Goal: Navigation & Orientation: Find specific page/section

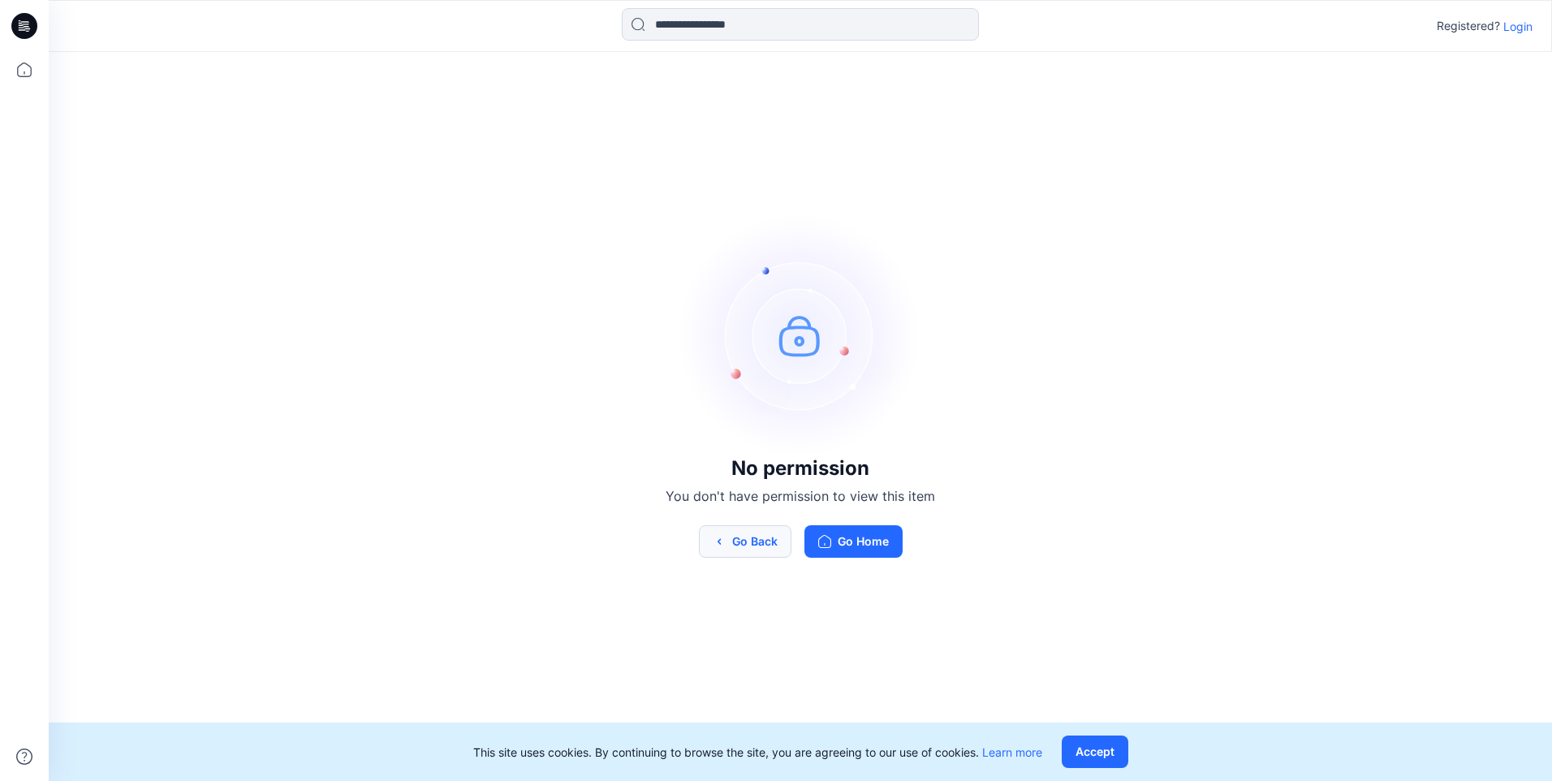
click at [747, 556] on button "Go Back" at bounding box center [745, 541] width 93 height 32
click at [744, 546] on button "Go Back" at bounding box center [745, 541] width 93 height 32
click at [12, 37] on icon at bounding box center [24, 26] width 26 height 52
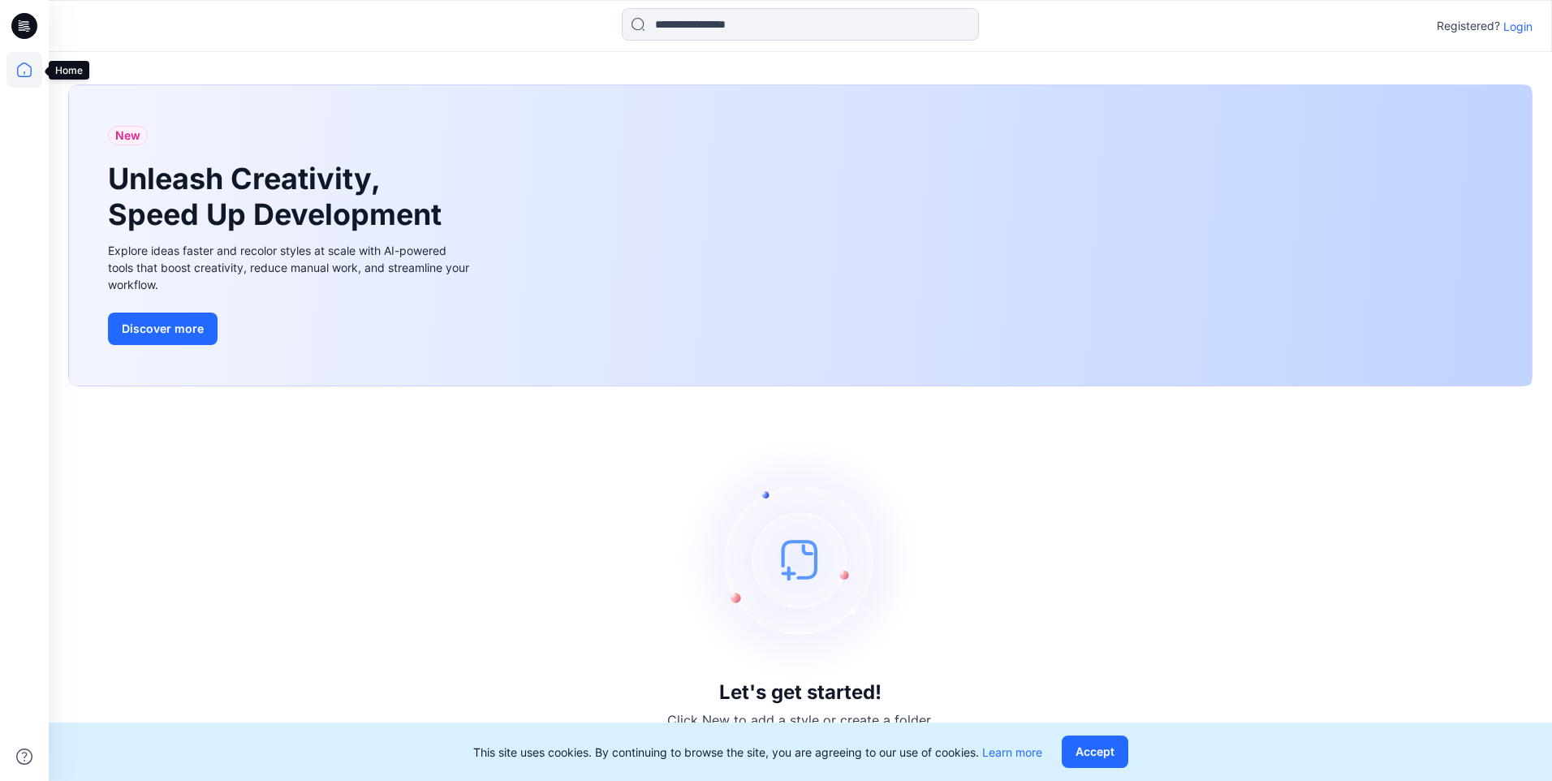
click at [32, 71] on icon at bounding box center [24, 70] width 15 height 15
click at [24, 71] on icon at bounding box center [24, 70] width 36 height 36
click at [24, 29] on icon at bounding box center [24, 26] width 26 height 26
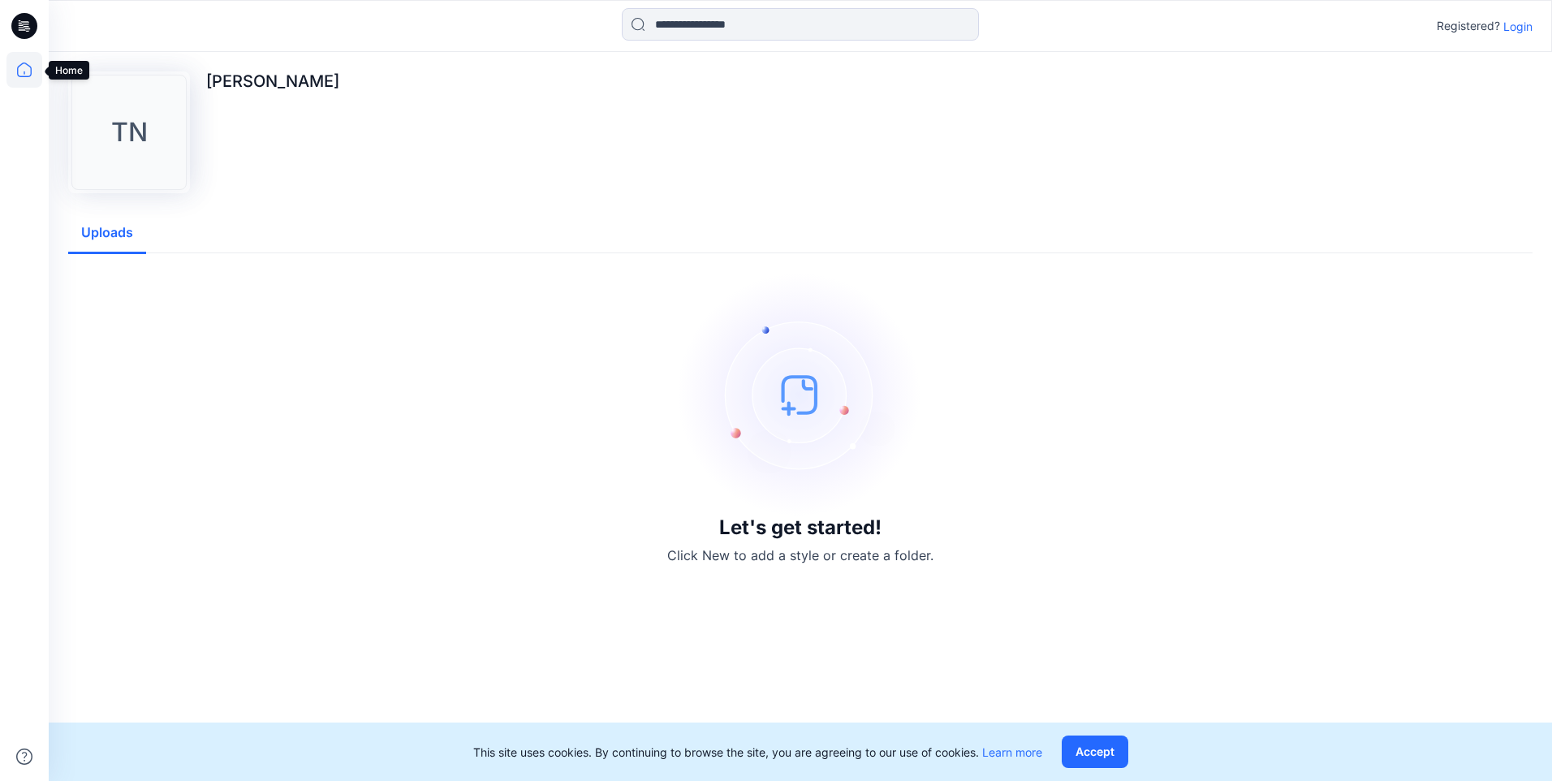
click at [26, 76] on icon at bounding box center [24, 70] width 15 height 15
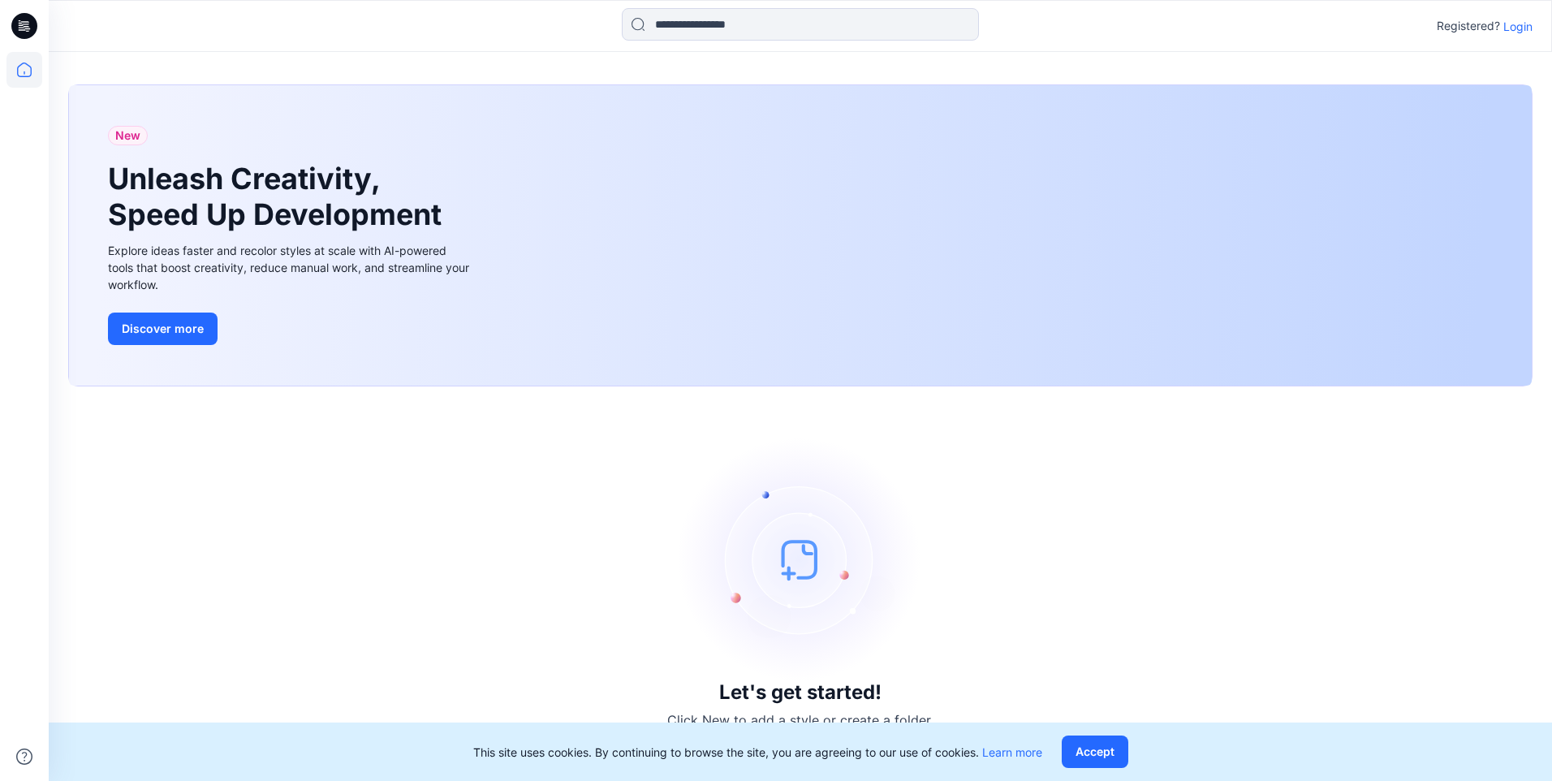
click at [19, 32] on icon at bounding box center [24, 26] width 26 height 26
click at [24, 19] on icon at bounding box center [24, 26] width 26 height 26
